Goal: Transaction & Acquisition: Download file/media

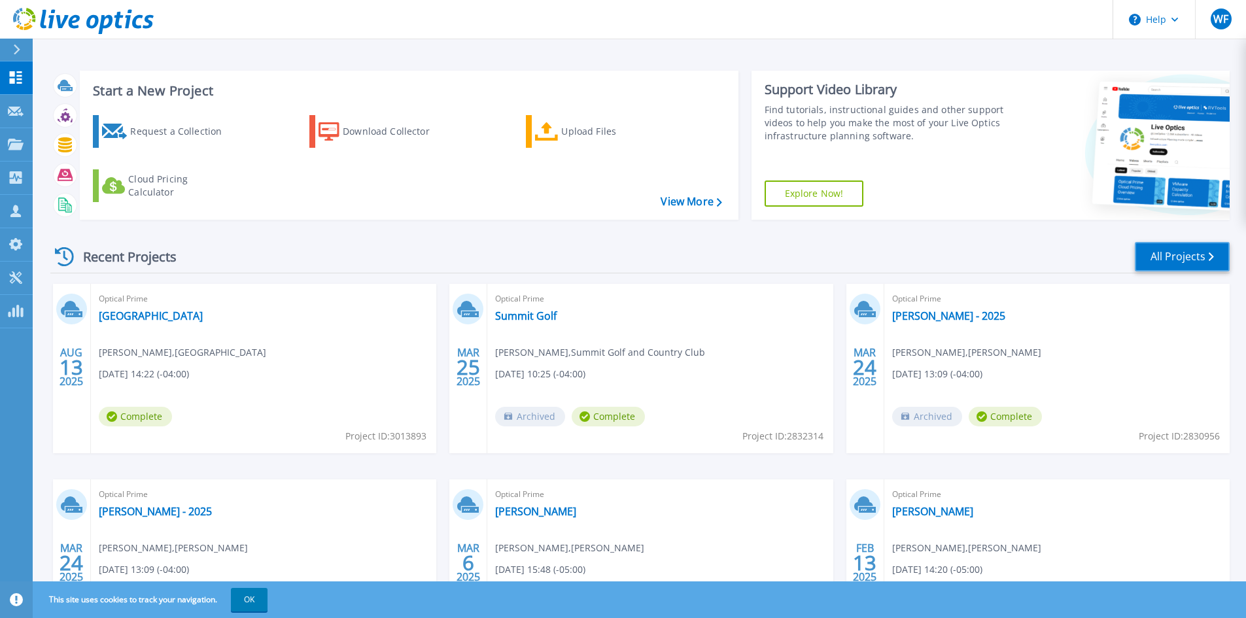
click at [1202, 262] on link "All Projects" at bounding box center [1181, 256] width 95 height 29
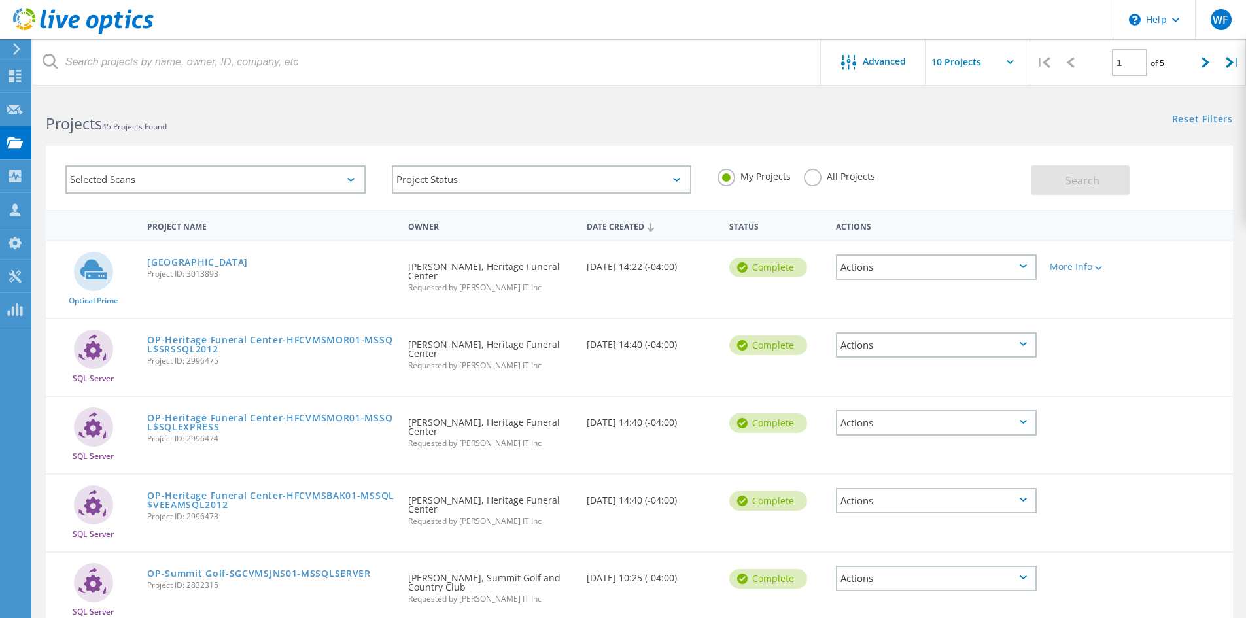
click at [810, 181] on label "All Projects" at bounding box center [839, 175] width 71 height 12
click at [0, 0] on input "All Projects" at bounding box center [0, 0] width 0 height 0
click at [1080, 175] on span "Search" at bounding box center [1082, 180] width 34 height 14
click at [1202, 62] on icon at bounding box center [1205, 62] width 8 height 11
type input "2"
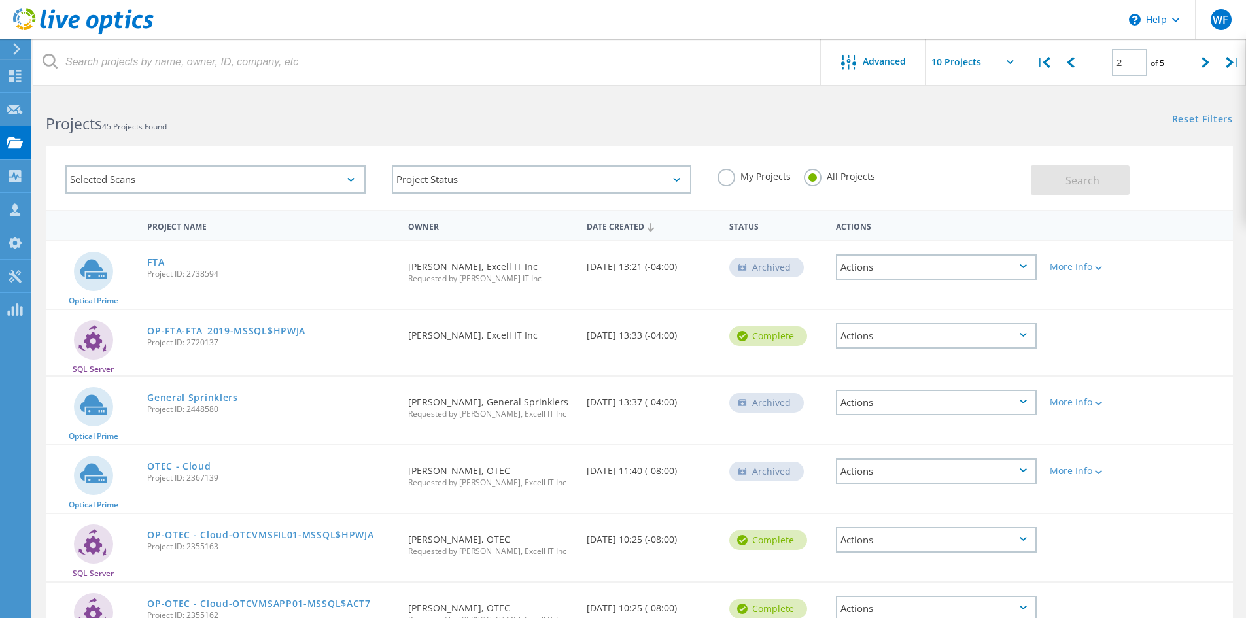
click at [1002, 64] on input "text" at bounding box center [990, 62] width 131 height 46
click at [993, 160] on div "Show 40 Projects" at bounding box center [990, 161] width 129 height 22
type input "Show 40 Projects"
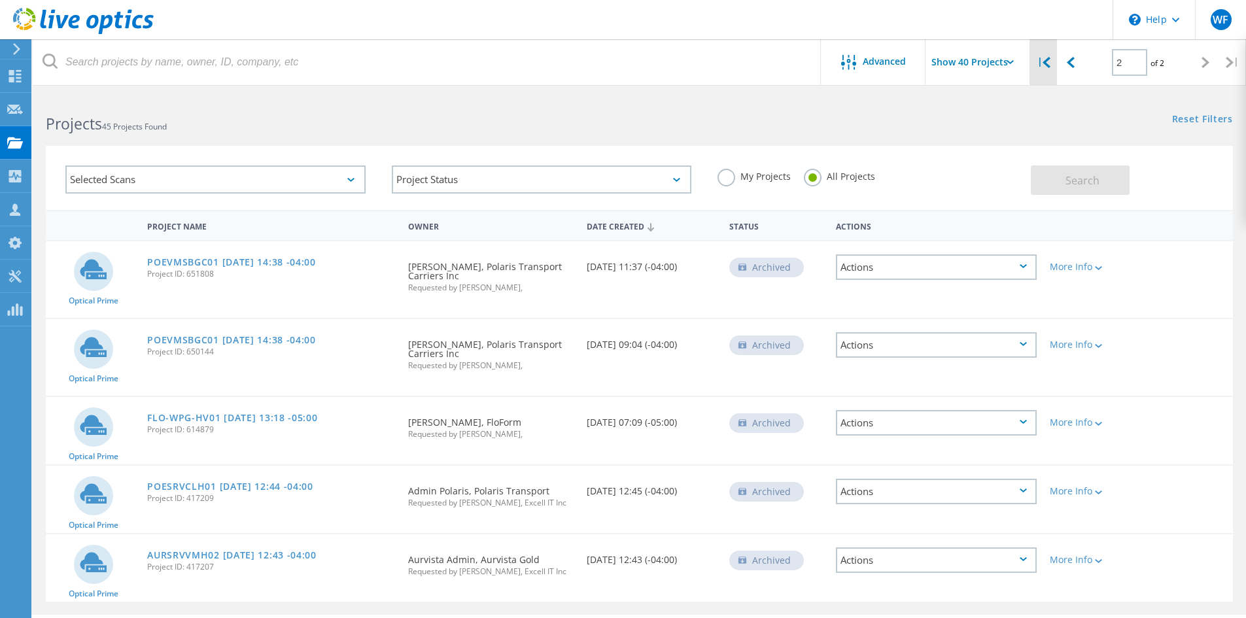
click at [1049, 66] on icon at bounding box center [1046, 62] width 8 height 11
type input "1"
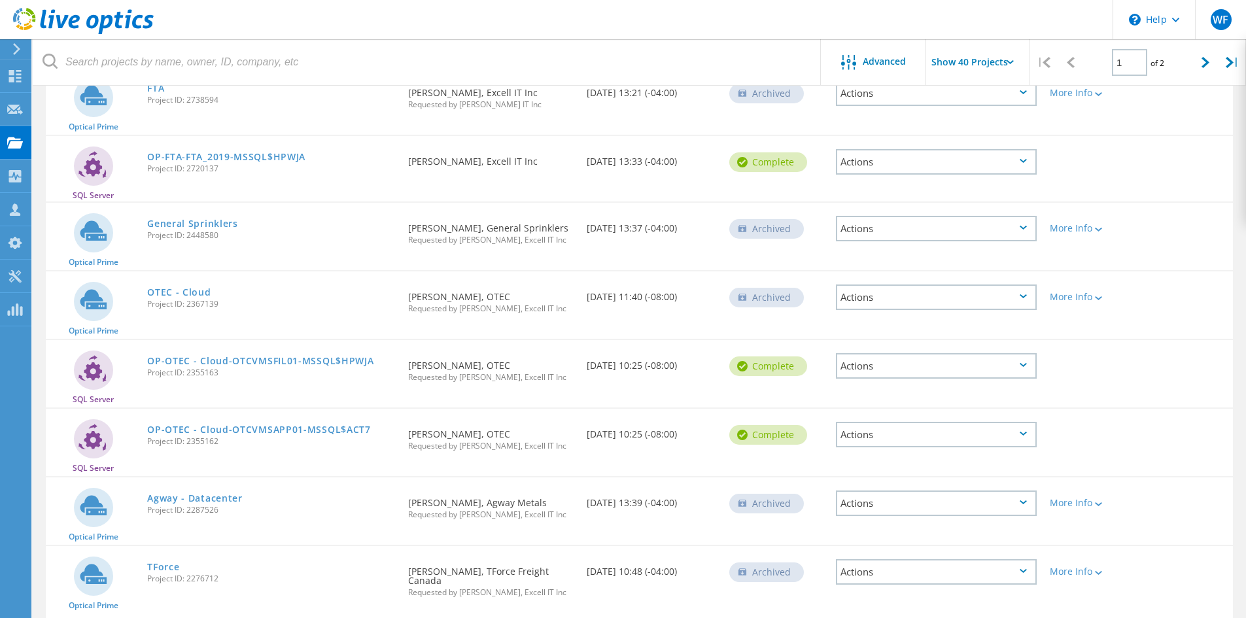
scroll to position [981, 0]
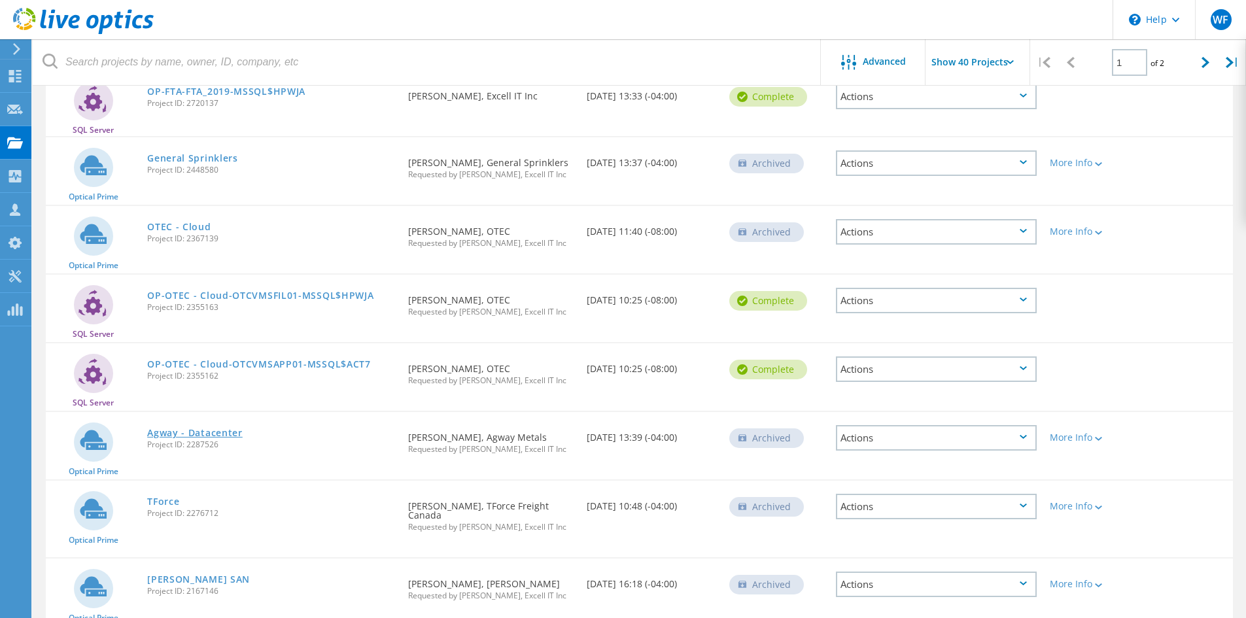
click at [194, 428] on link "Agway - Datacenter" at bounding box center [194, 432] width 95 height 9
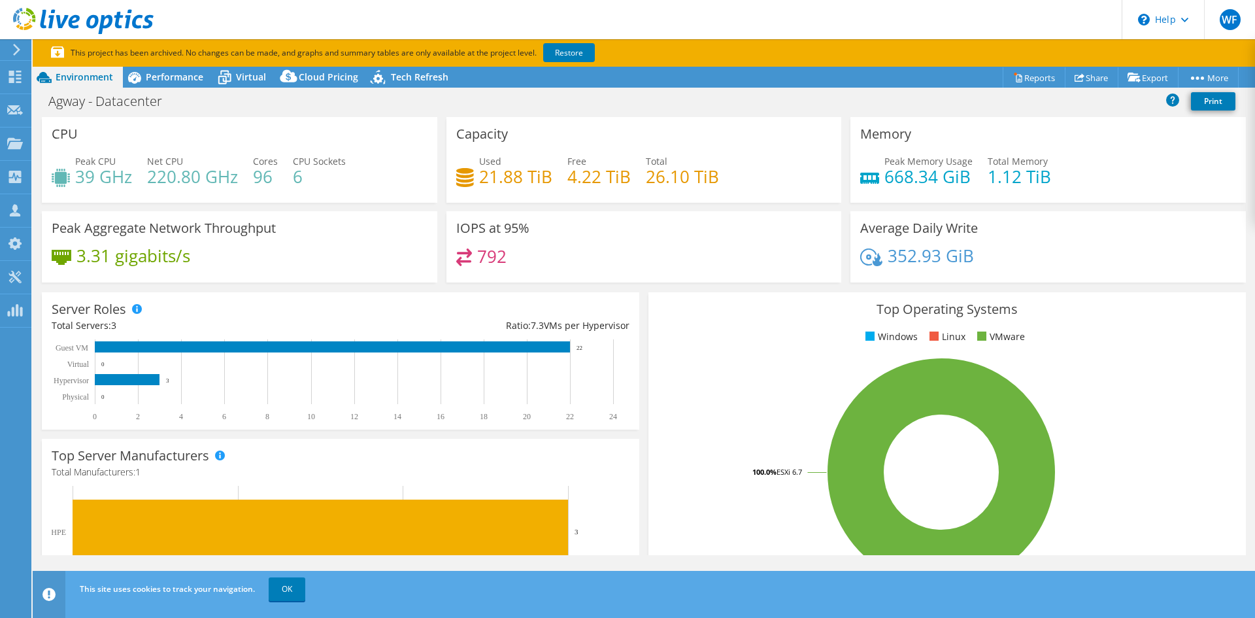
select select "[GEOGRAPHIC_DATA]"
select select "USD"
click at [239, 79] on span "Virtual" at bounding box center [251, 77] width 30 height 12
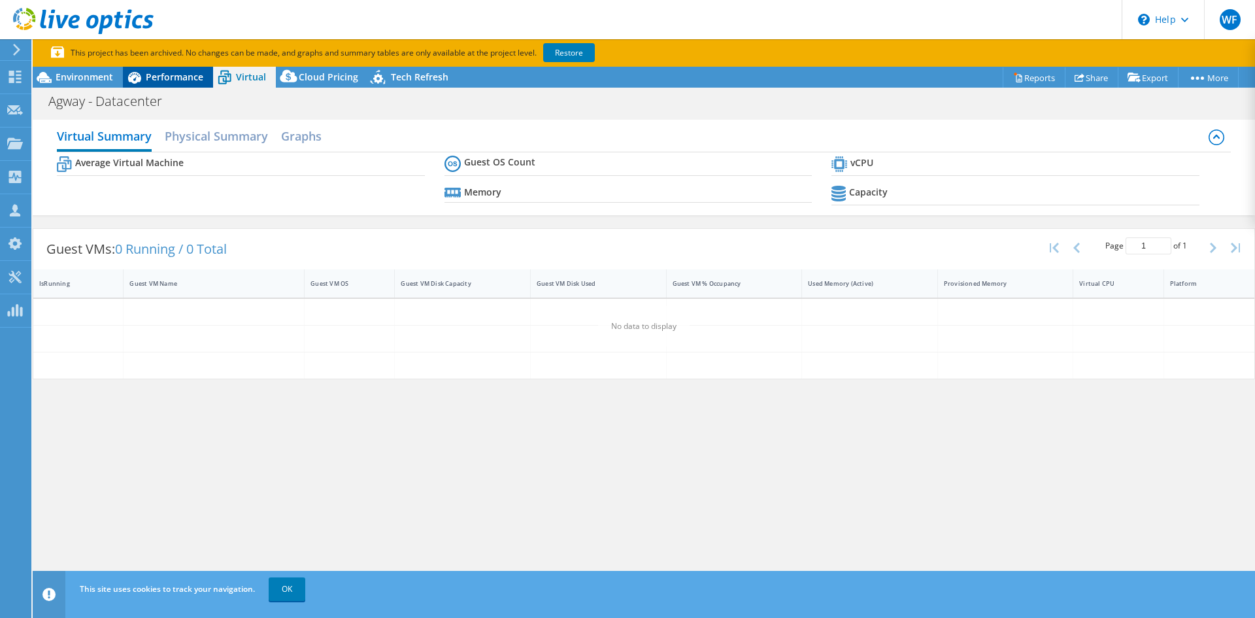
click at [168, 79] on span "Performance" at bounding box center [175, 77] width 58 height 12
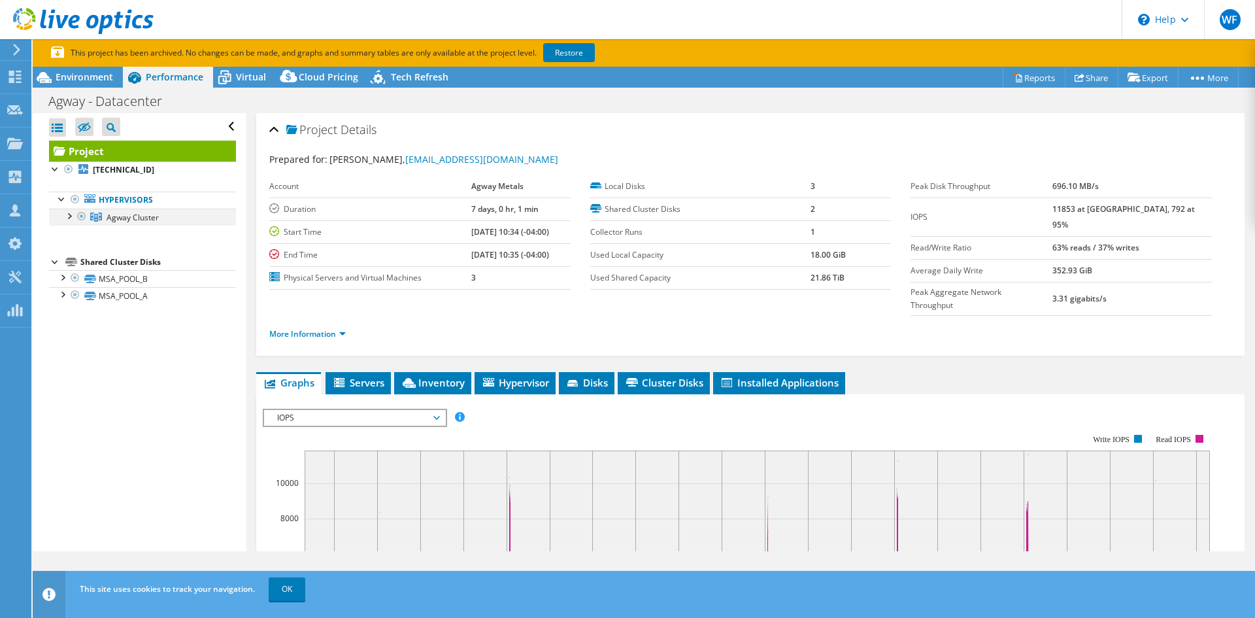
click at [74, 216] on div at bounding box center [68, 215] width 13 height 13
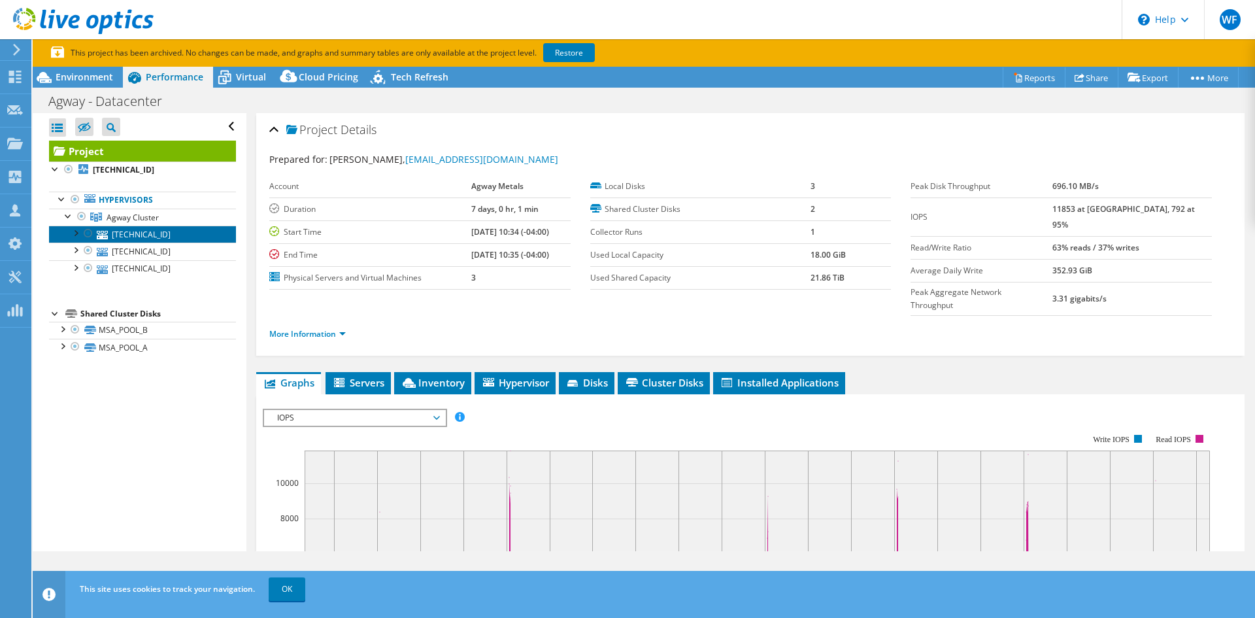
click at [127, 231] on link "[TECHNICAL_ID]" at bounding box center [142, 234] width 187 height 17
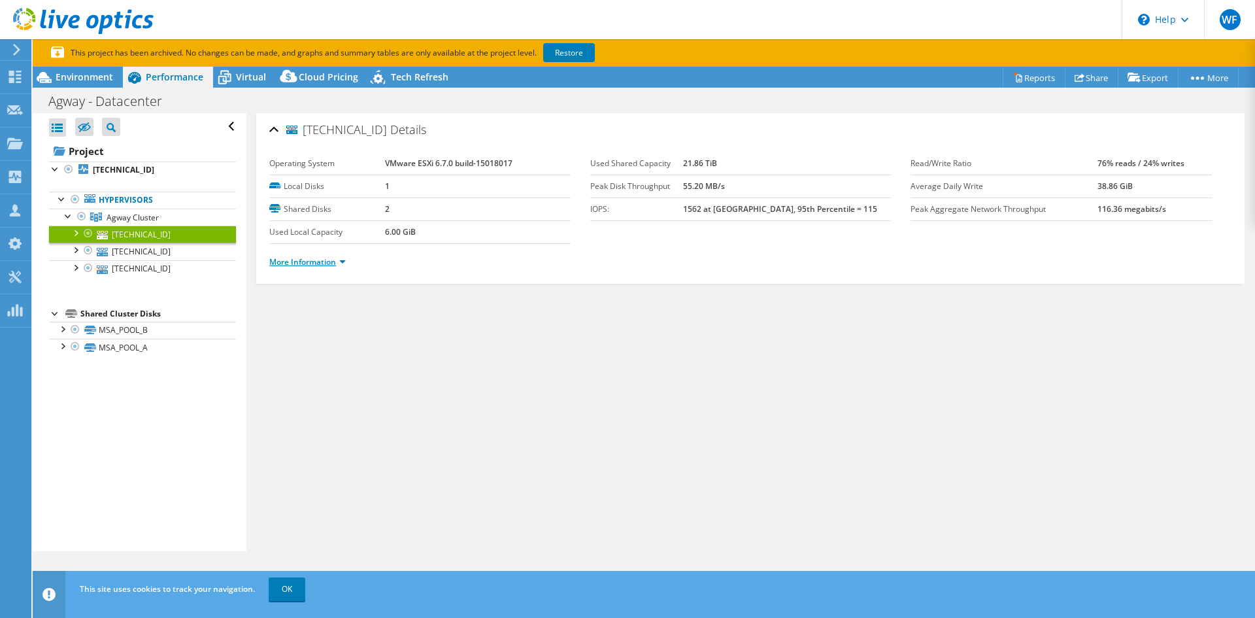
click at [331, 259] on link "More Information" at bounding box center [307, 261] width 77 height 11
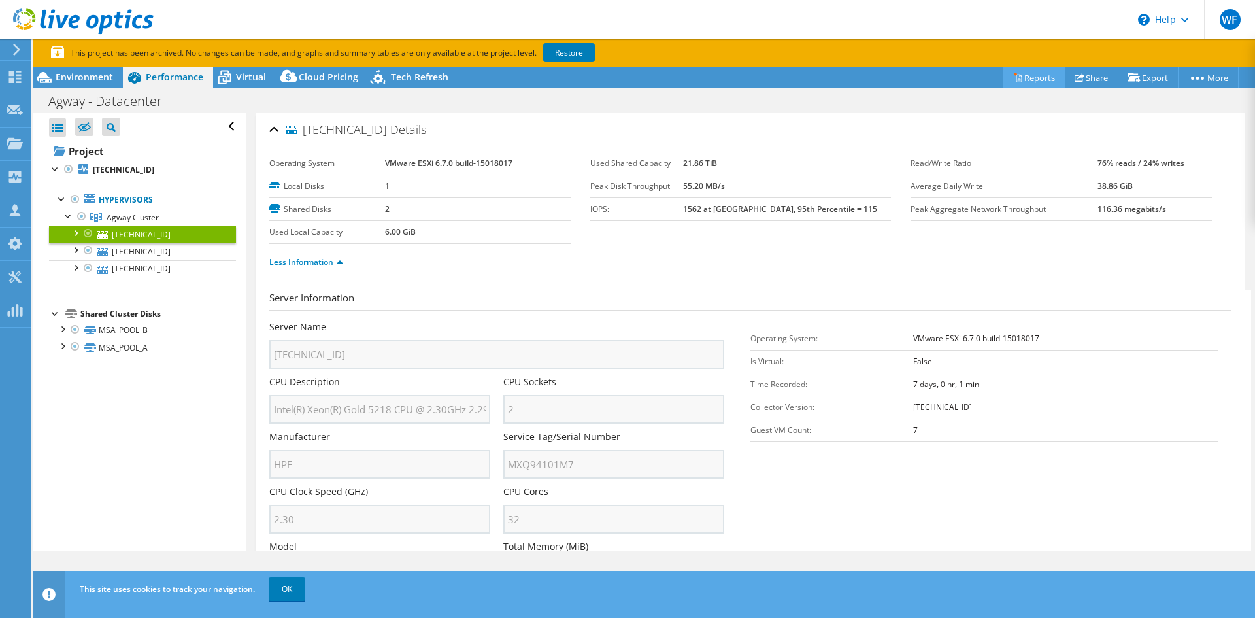
click at [1025, 77] on link "Reports" at bounding box center [1034, 77] width 63 height 20
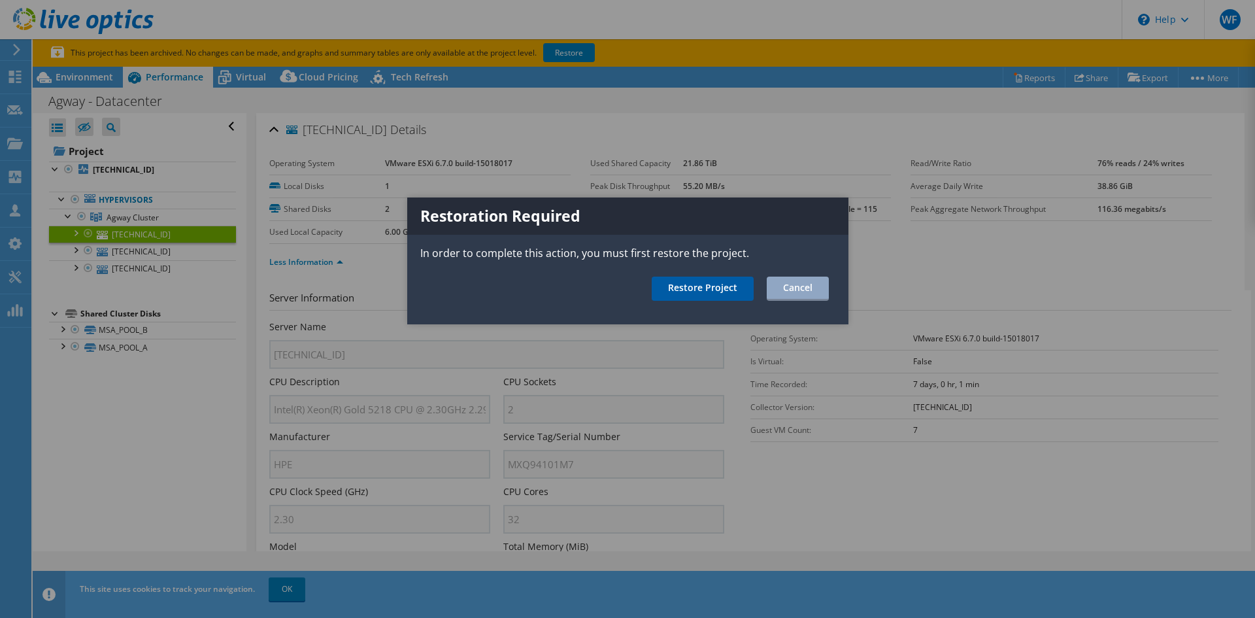
click at [709, 284] on link "Restore Project" at bounding box center [703, 289] width 102 height 24
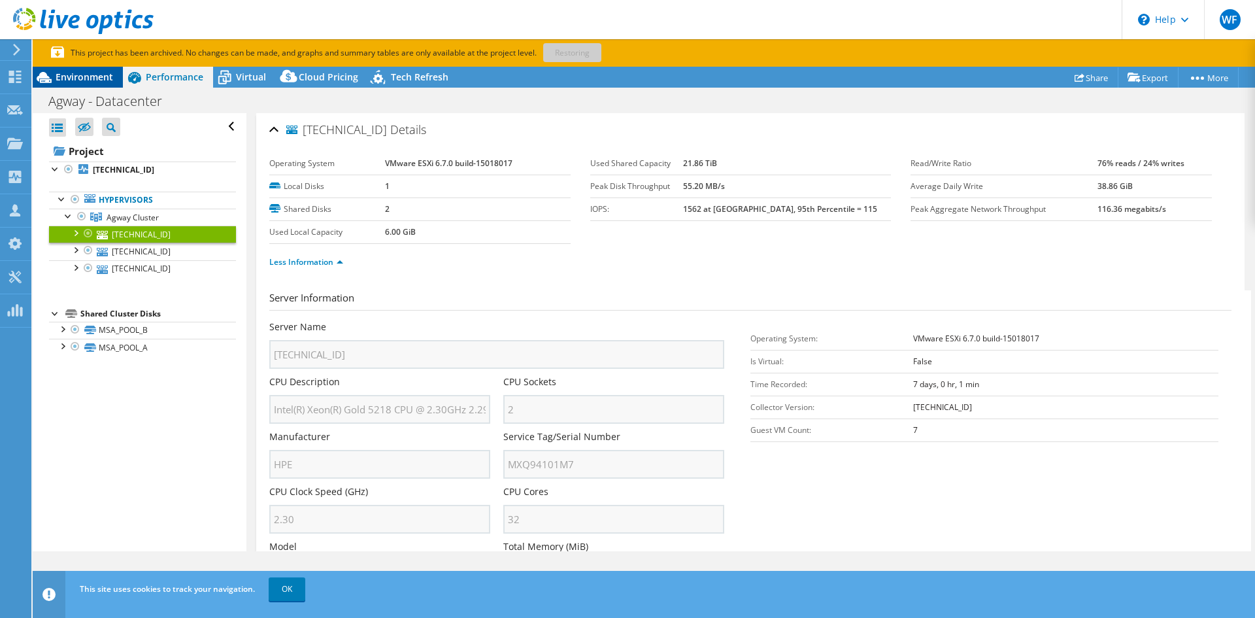
click at [86, 78] on span "Environment" at bounding box center [85, 77] width 58 height 12
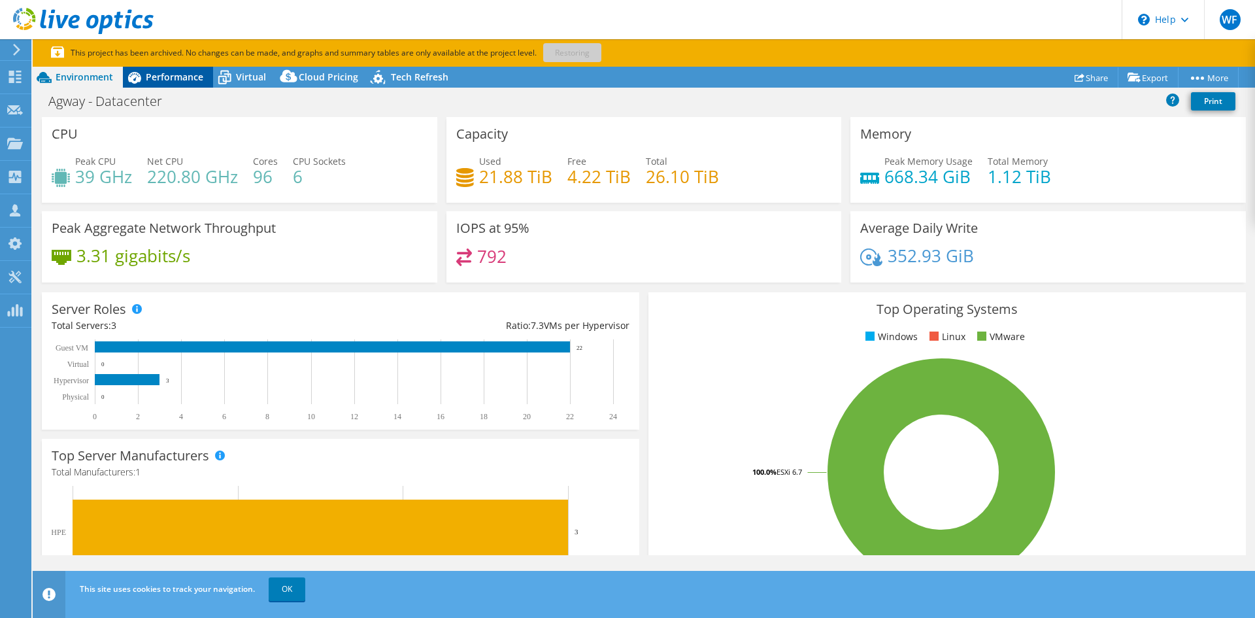
click at [165, 81] on span "Performance" at bounding box center [175, 77] width 58 height 12
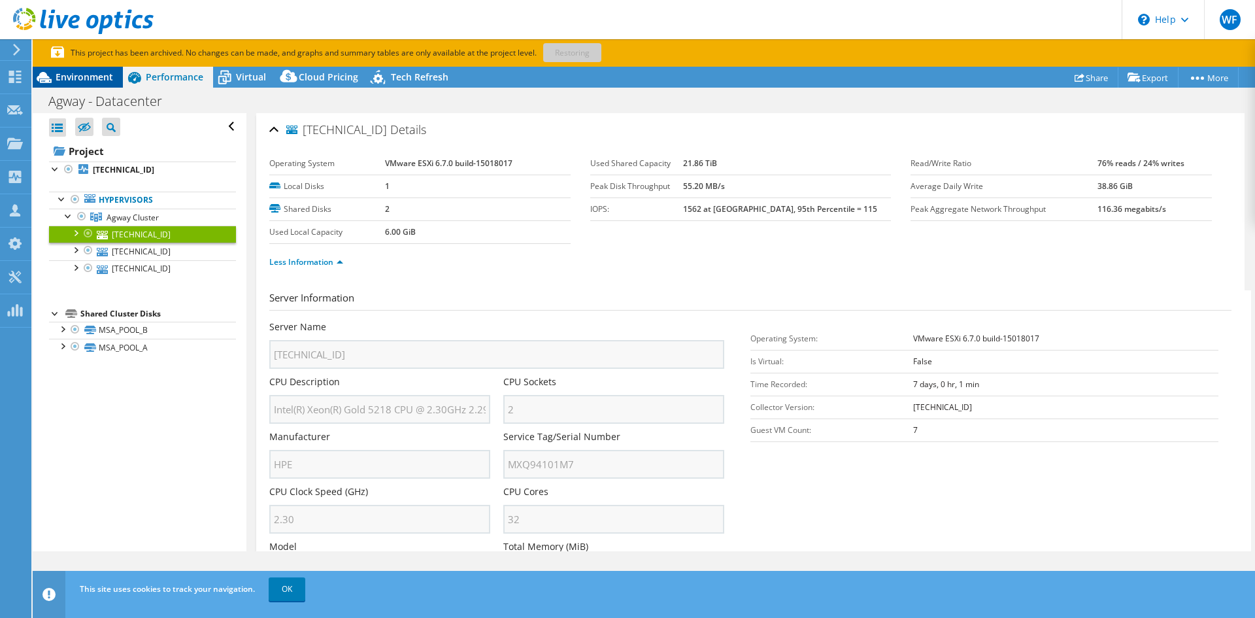
click at [105, 77] on span "Environment" at bounding box center [85, 77] width 58 height 12
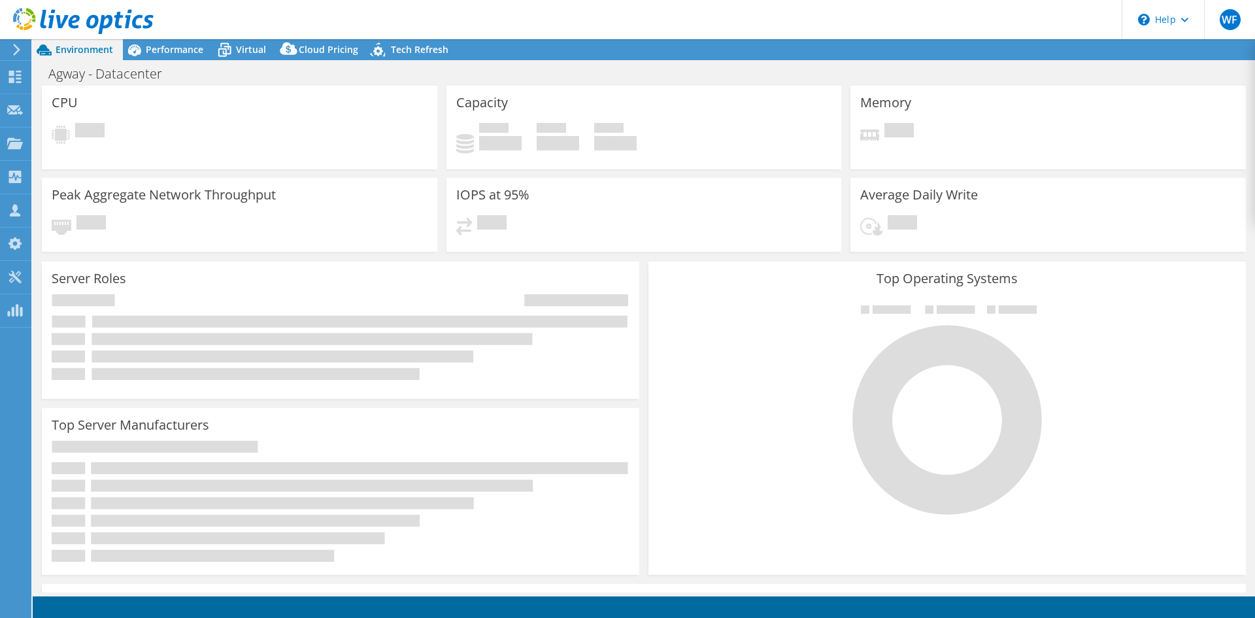
select select "[GEOGRAPHIC_DATA]"
select select "USD"
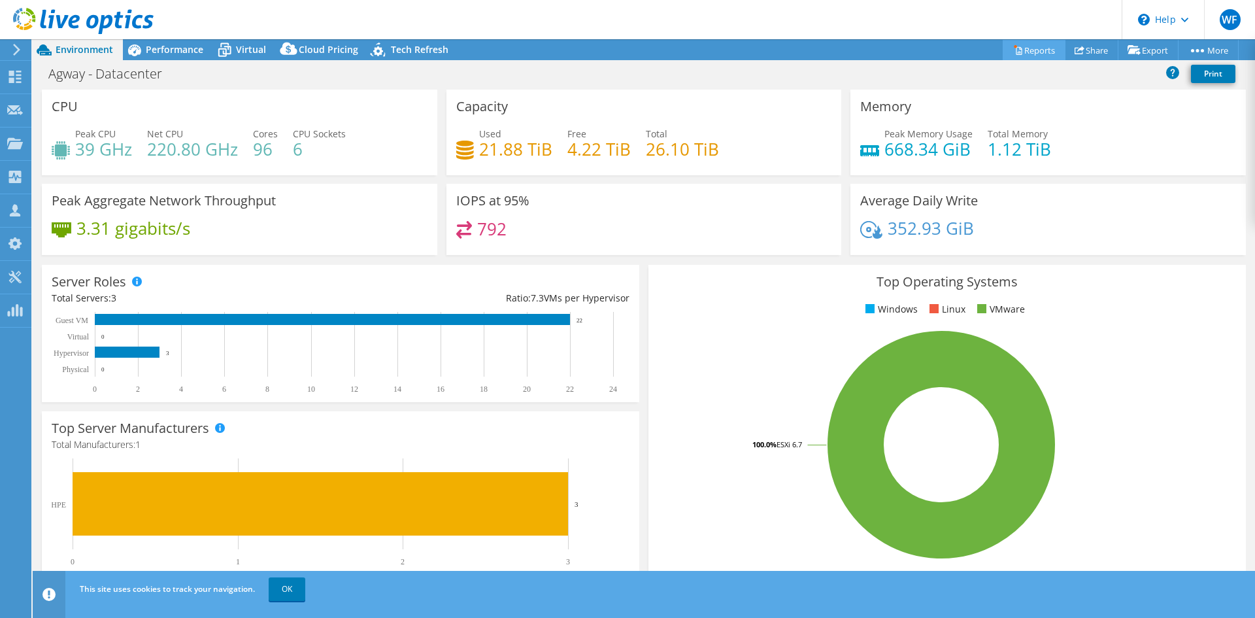
click at [1030, 50] on link "Reports" at bounding box center [1034, 50] width 63 height 20
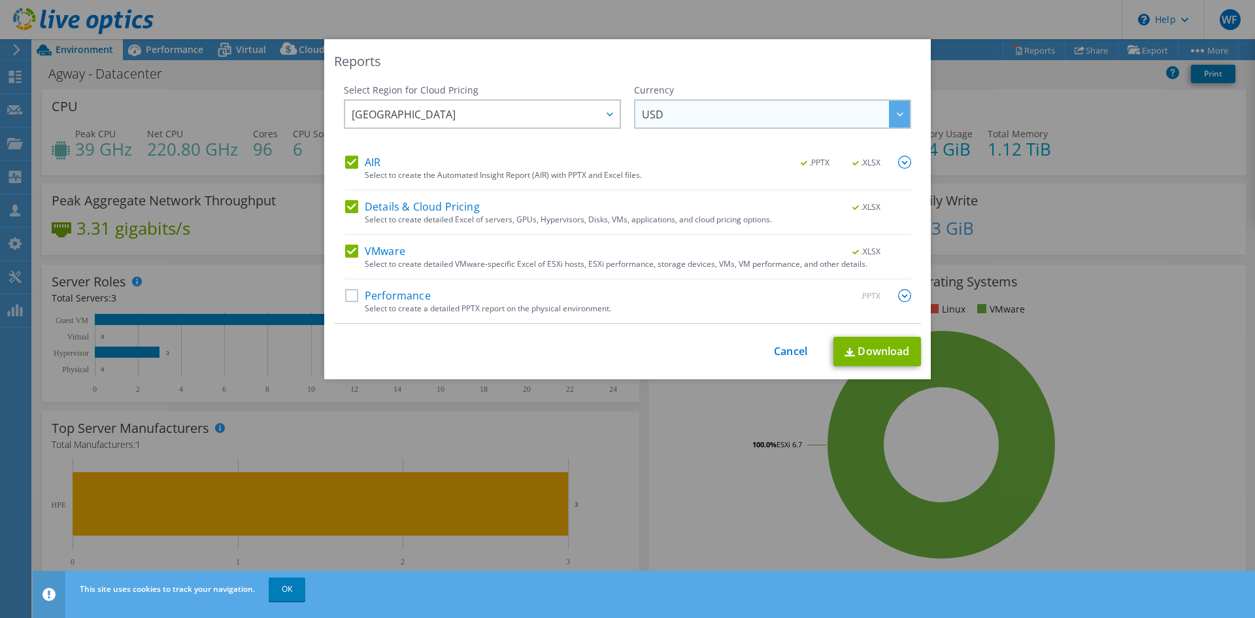
click at [658, 116] on span "USD" at bounding box center [653, 117] width 22 height 20
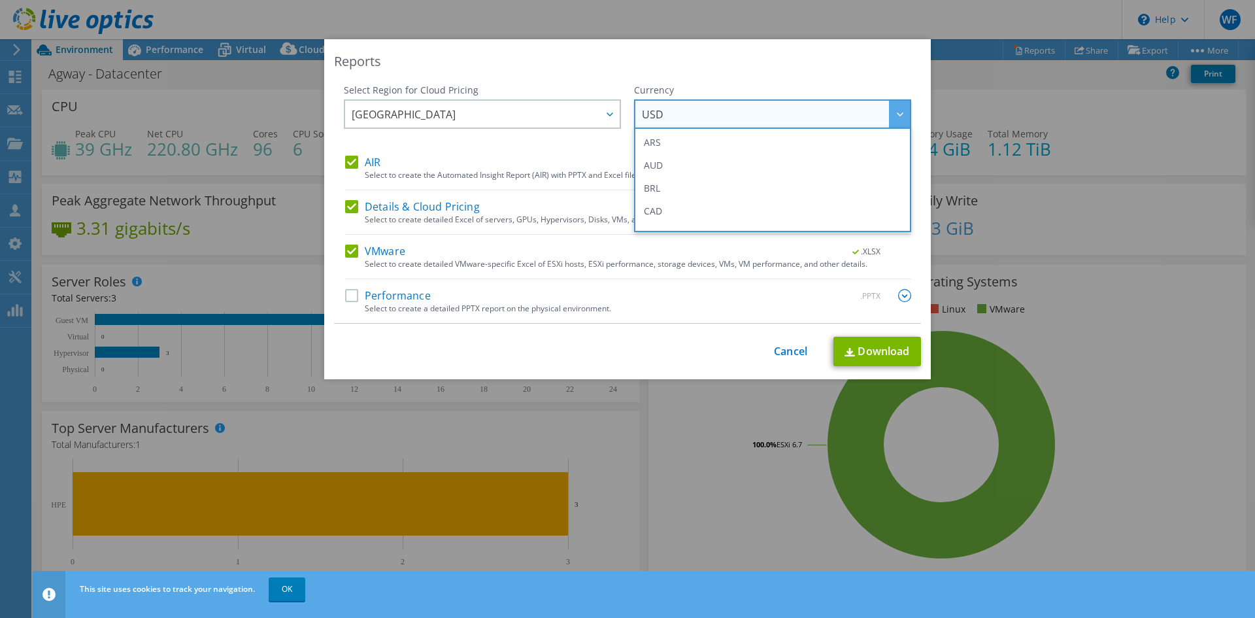
click at [353, 294] on label "Performance" at bounding box center [388, 295] width 86 height 13
click at [0, 0] on input "Performance" at bounding box center [0, 0] width 0 height 0
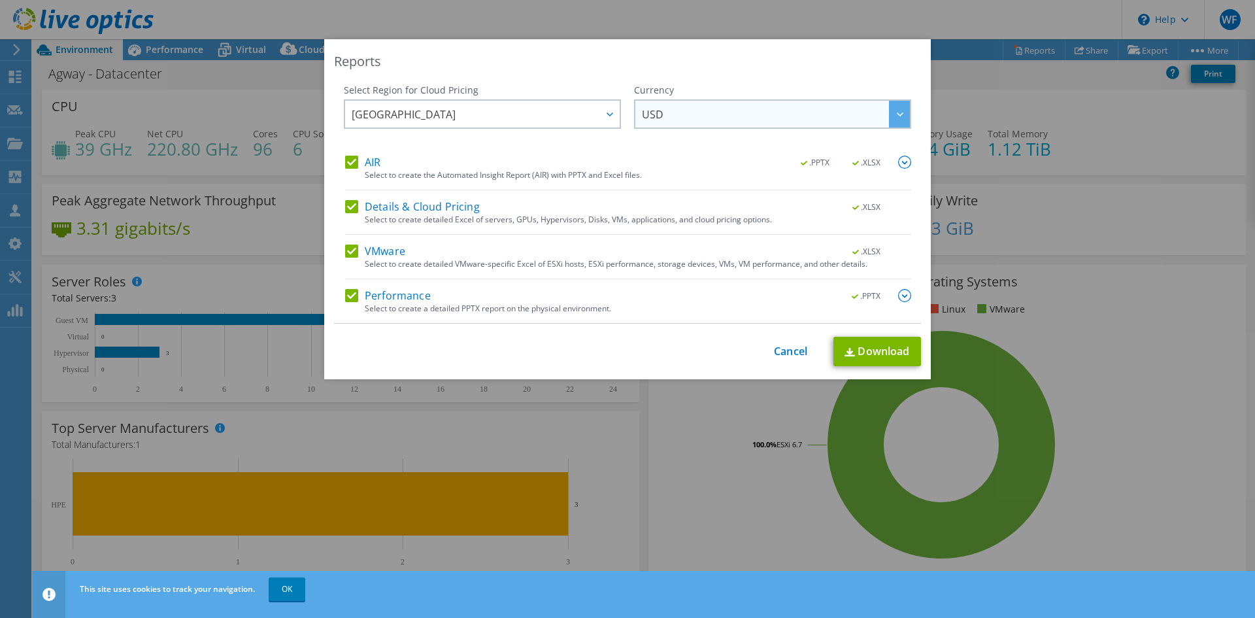
click at [673, 111] on span "USD" at bounding box center [776, 114] width 268 height 27
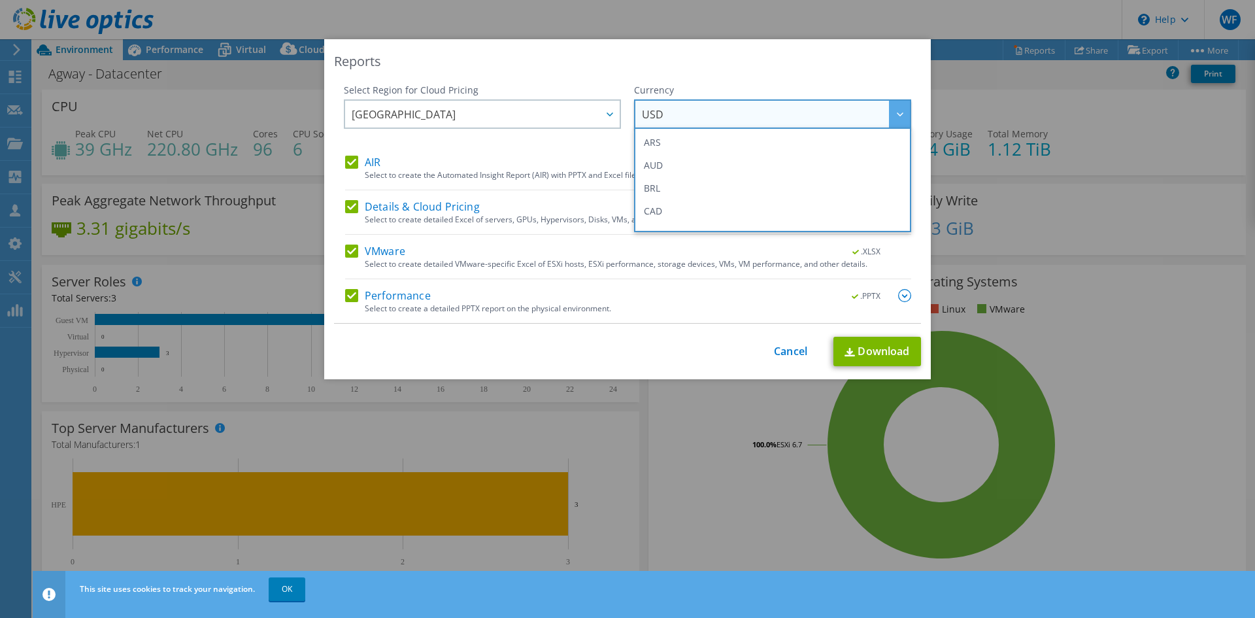
click at [673, 111] on span "USD" at bounding box center [776, 114] width 268 height 27
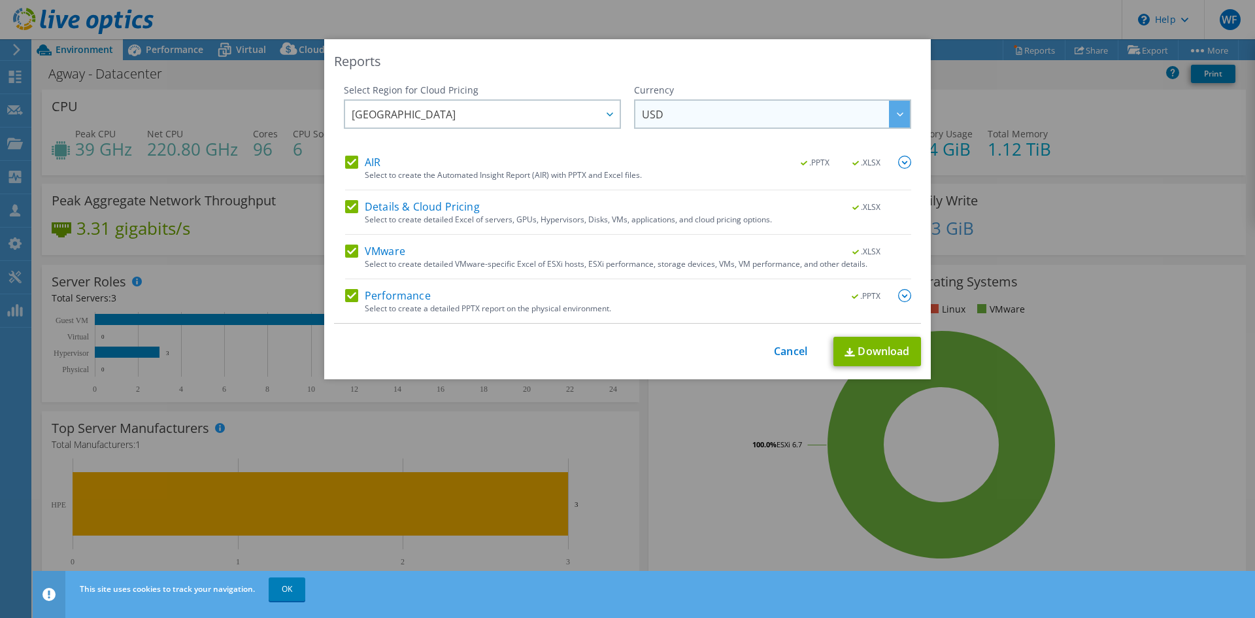
click at [673, 111] on span "USD" at bounding box center [776, 114] width 268 height 27
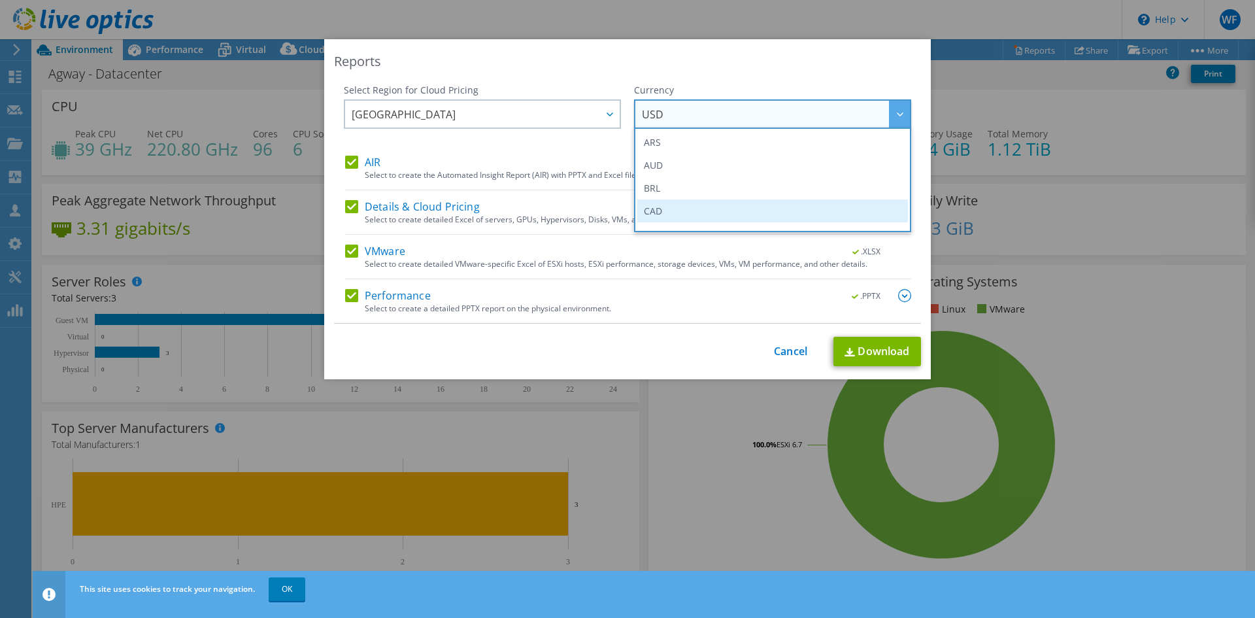
click at [660, 208] on li "CAD" at bounding box center [773, 210] width 271 height 23
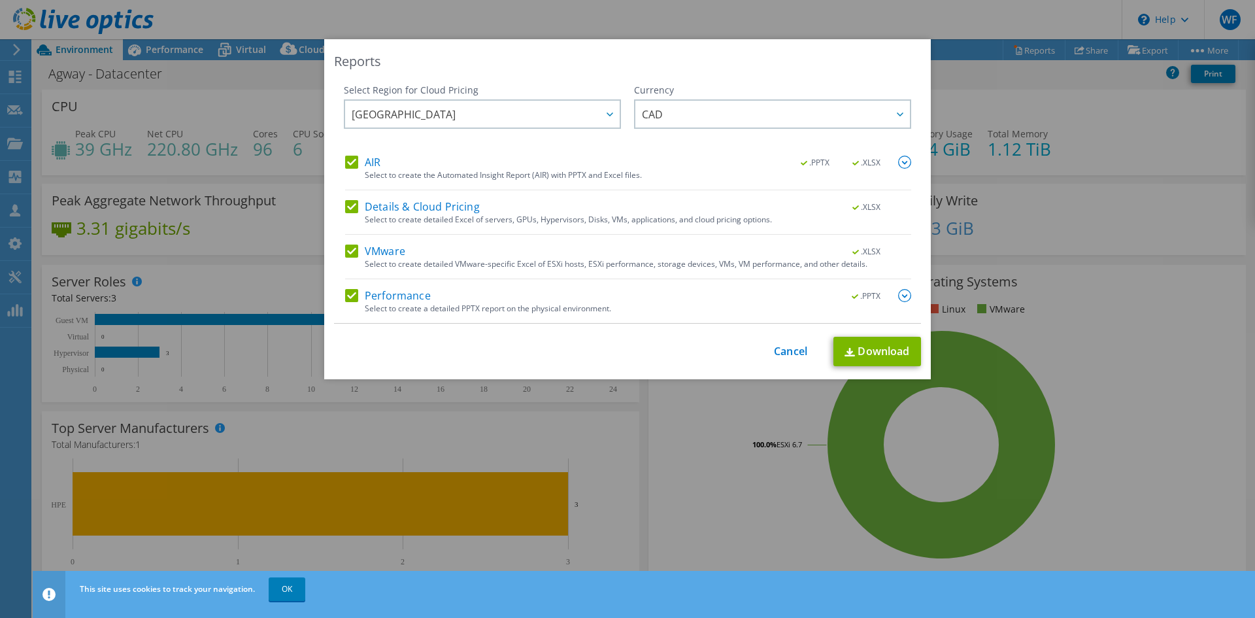
click at [513, 150] on div "Select Region for Cloud Pricing Asia Pacific ([GEOGRAPHIC_DATA]) [GEOGRAPHIC_DA…" at bounding box center [482, 120] width 277 height 72
click at [860, 350] on link "Download" at bounding box center [878, 351] width 88 height 29
click at [792, 348] on link "Cancel" at bounding box center [790, 351] width 33 height 12
